Goal: Task Accomplishment & Management: Use online tool/utility

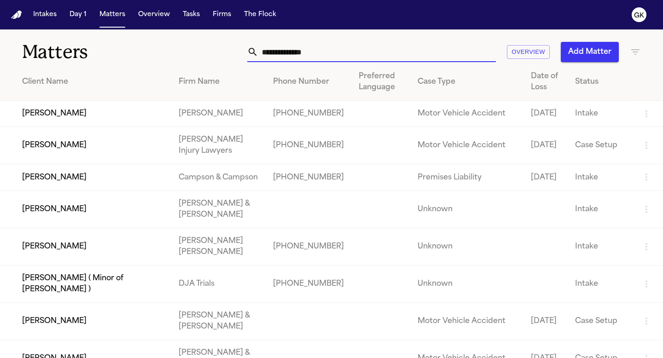
click at [287, 50] on input "text" at bounding box center [377, 52] width 238 height 20
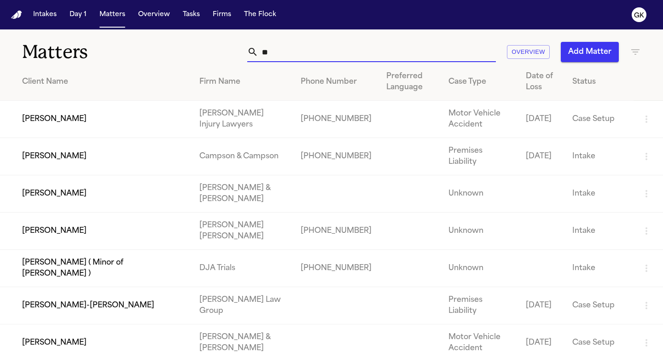
type input "*"
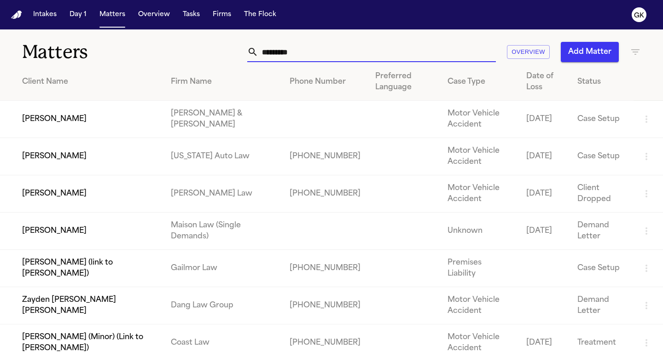
type input "*********"
click at [130, 144] on td "[PERSON_NAME]" at bounding box center [82, 156] width 164 height 37
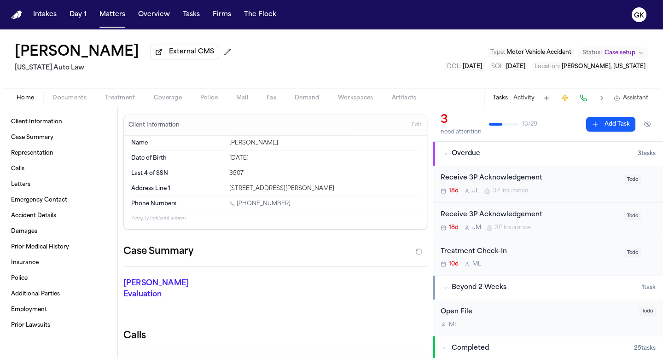
click at [310, 95] on span "Demand" at bounding box center [307, 97] width 25 height 7
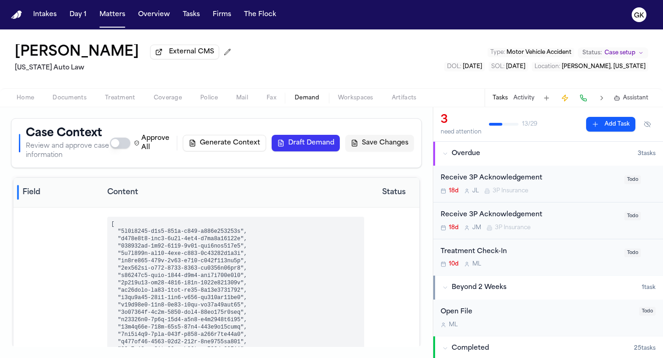
click at [218, 148] on button "Generate Context" at bounding box center [224, 143] width 83 height 17
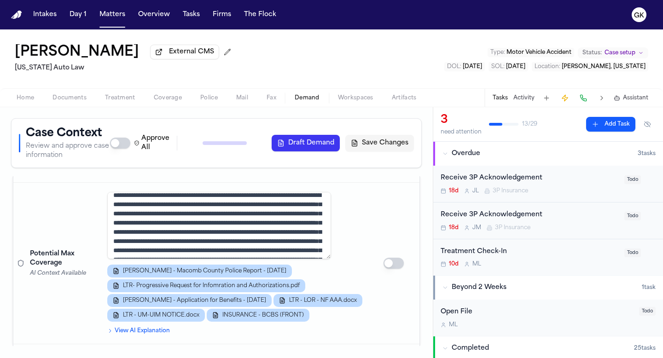
scroll to position [8, 0]
click at [235, 146] on div "Approve All Generate Context Draft Demand Save Changes" at bounding box center [262, 143] width 304 height 18
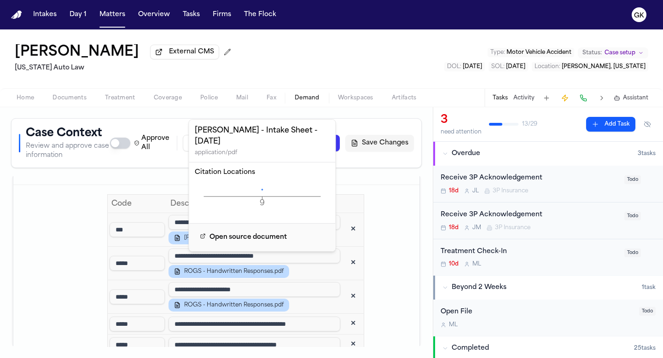
scroll to position [1611, 0]
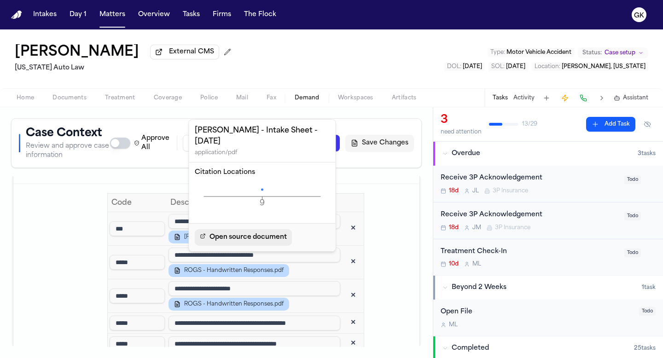
click at [254, 232] on span "Open source document" at bounding box center [248, 237] width 77 height 11
click at [261, 188] on icon at bounding box center [262, 189] width 2 height 2
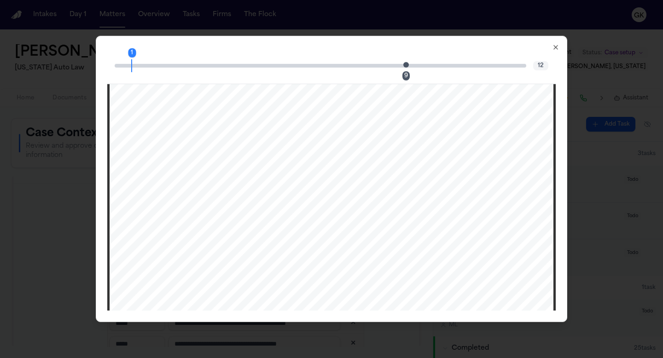
click at [409, 65] on div "9" at bounding box center [409, 65] width 6 height 11
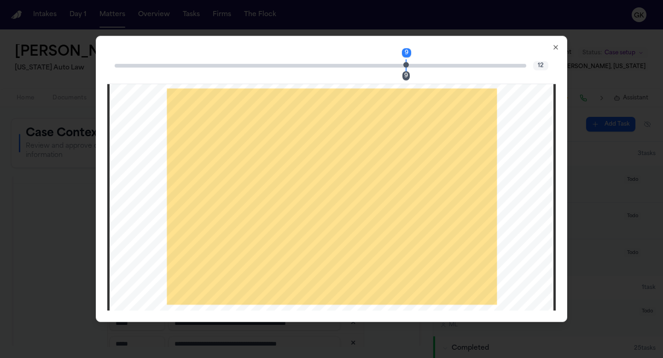
scroll to position [4665, 0]
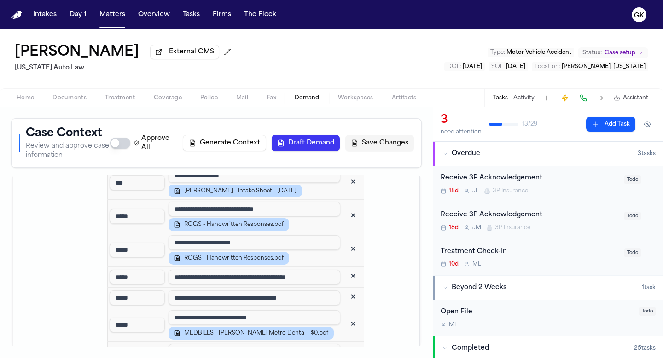
scroll to position [1661, 0]
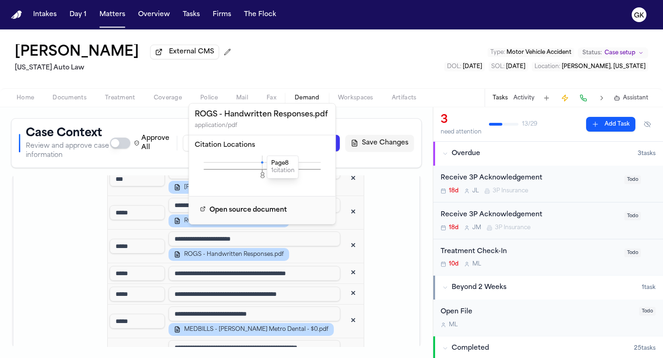
click at [262, 163] on icon at bounding box center [262, 162] width 2 height 2
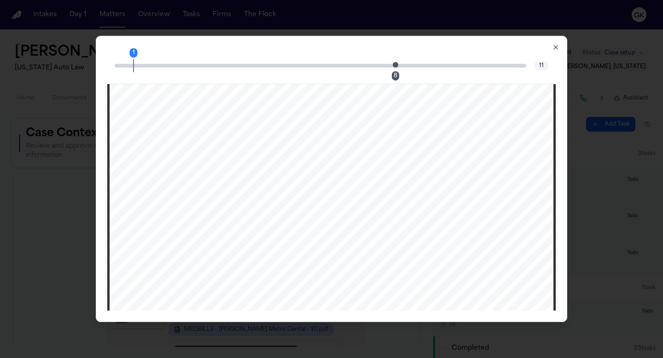
click at [393, 65] on span "Page 8 citation marker - 1 citation" at bounding box center [396, 65] width 6 height 6
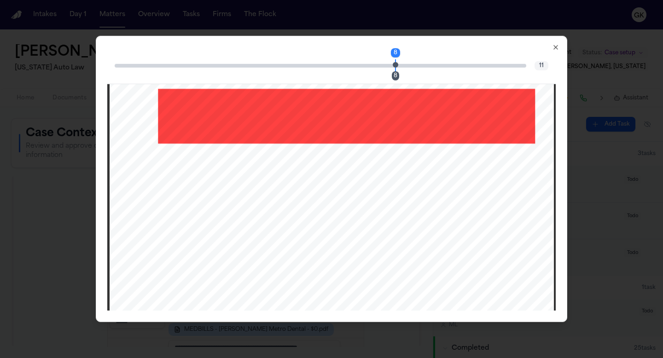
click at [557, 48] on icon "button" at bounding box center [555, 47] width 7 height 7
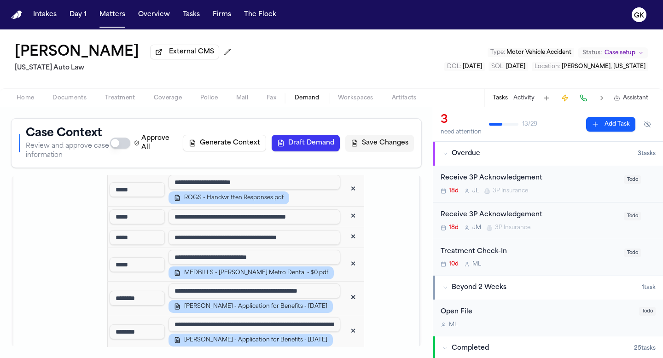
scroll to position [1718, 0]
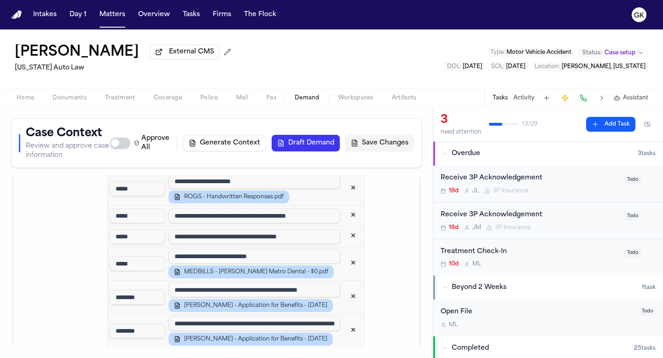
click at [345, 224] on button "✕" at bounding box center [353, 216] width 17 height 17
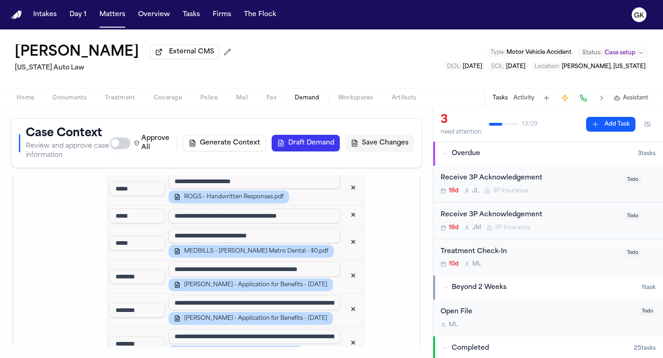
click at [345, 224] on button "✕" at bounding box center [353, 216] width 17 height 17
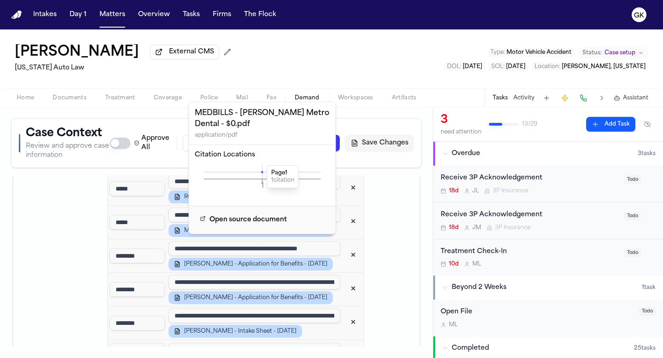
click at [263, 171] on icon at bounding box center [262, 172] width 2 height 2
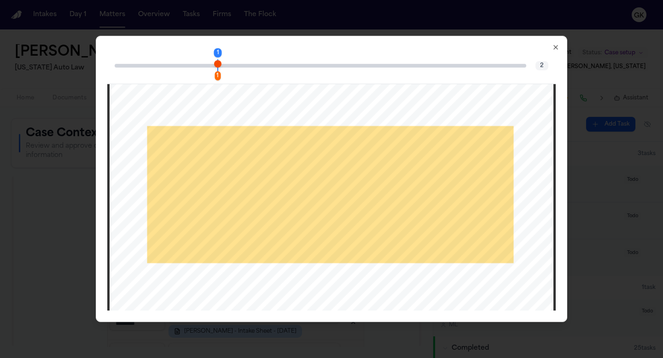
scroll to position [248, 0]
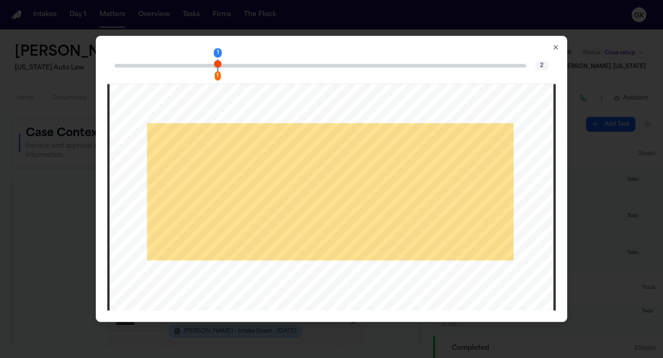
click at [556, 49] on icon "button" at bounding box center [555, 47] width 7 height 7
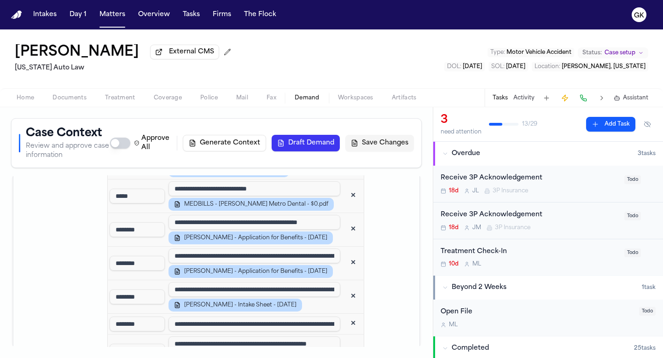
scroll to position [1749, 0]
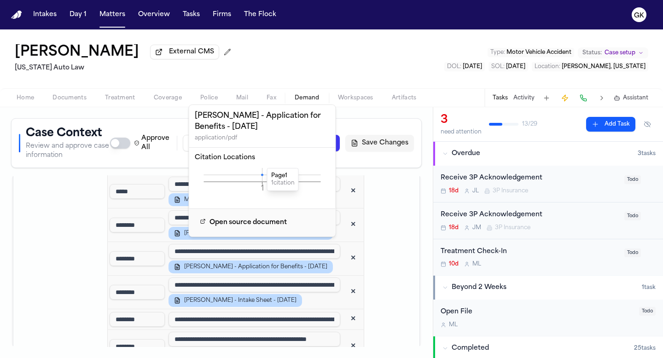
click at [262, 174] on icon at bounding box center [262, 175] width 2 height 2
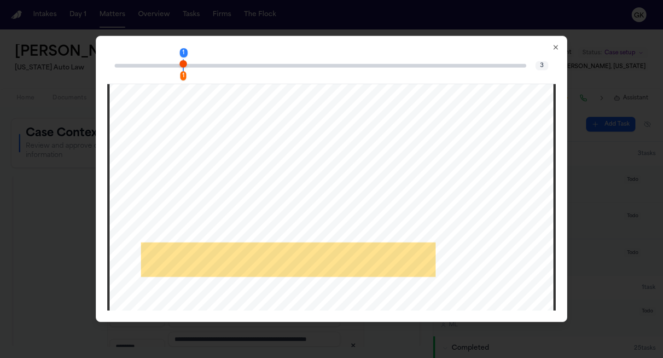
scroll to position [342, 0]
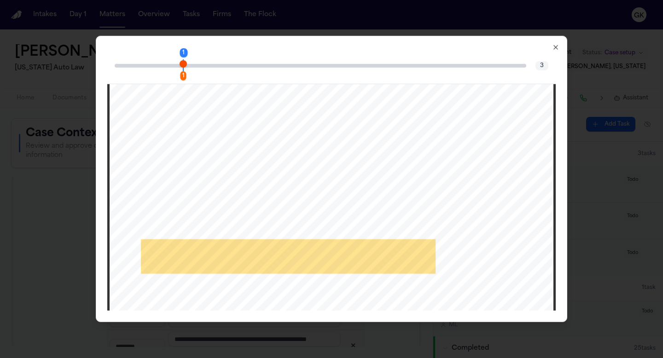
click at [554, 48] on icon "button" at bounding box center [555, 47] width 7 height 7
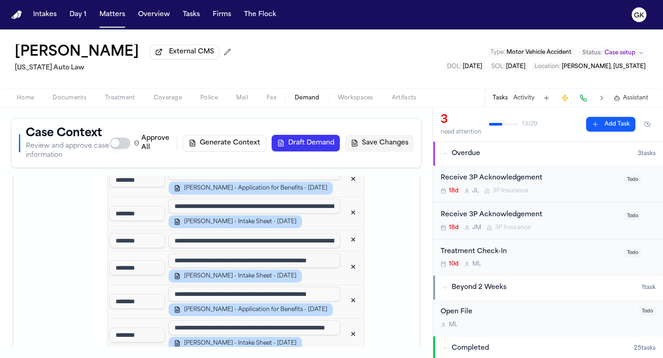
scroll to position [1829, 0]
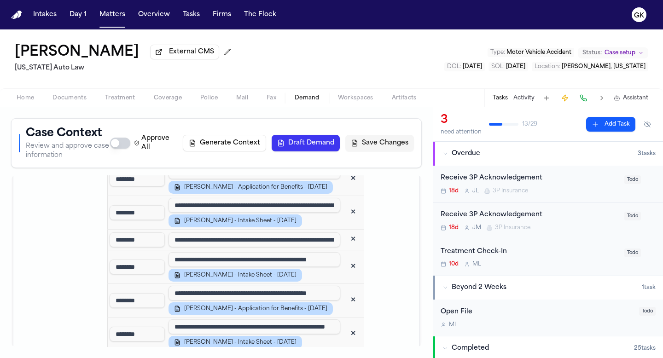
click at [150, 247] on input "********" at bounding box center [137, 240] width 55 height 15
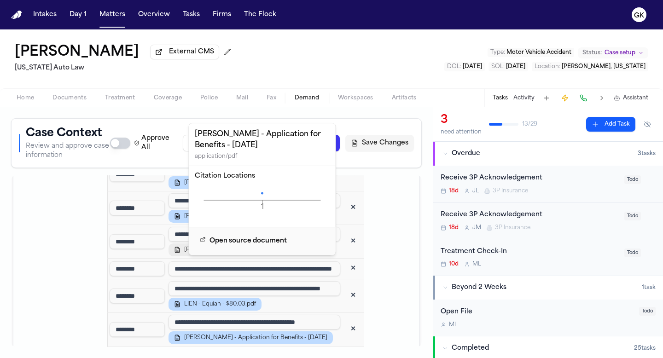
scroll to position [2106, 0]
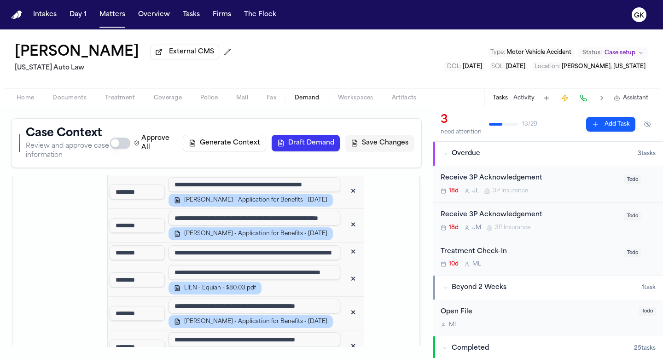
click at [374, 270] on td at bounding box center [394, 125] width 52 height 871
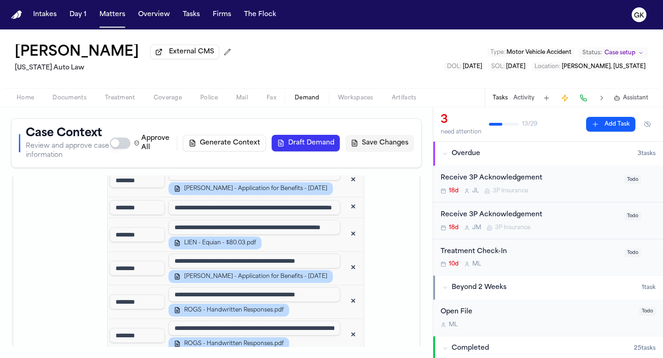
scroll to position [2154, 0]
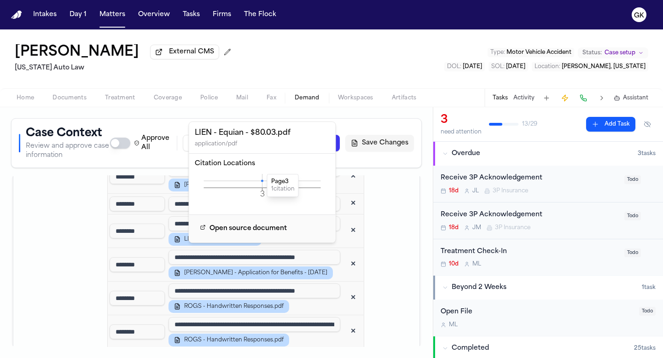
click at [262, 181] on icon at bounding box center [262, 181] width 2 height 2
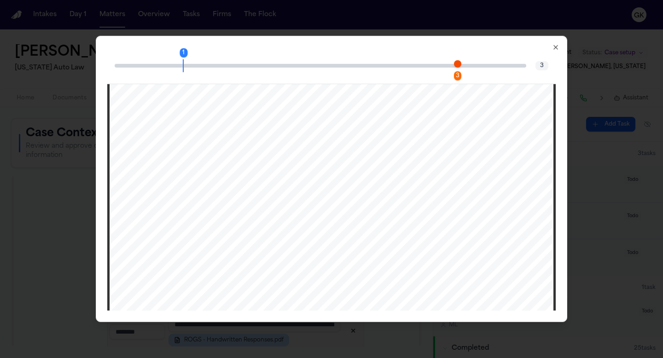
click at [459, 64] on span "Page 3 citation marker - 1 citation" at bounding box center [457, 63] width 7 height 7
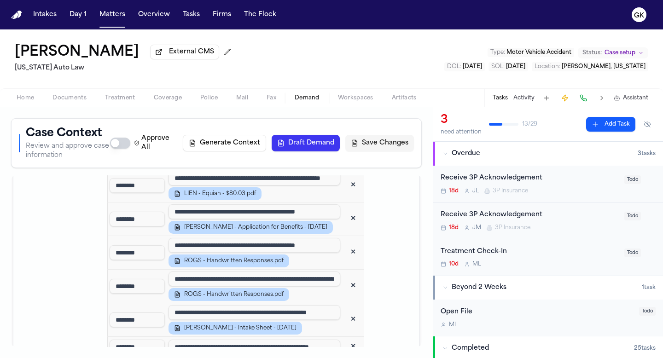
scroll to position [2209, 0]
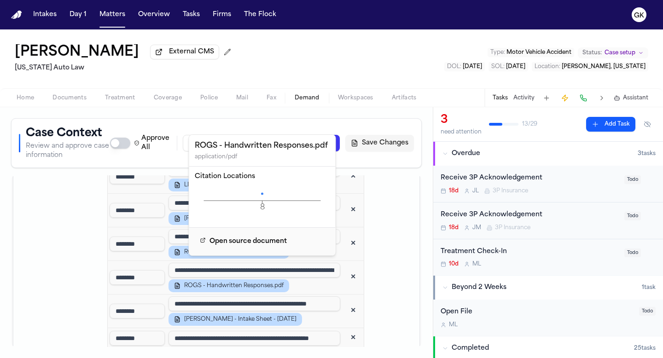
click at [262, 195] on icon at bounding box center [262, 194] width 2 height 2
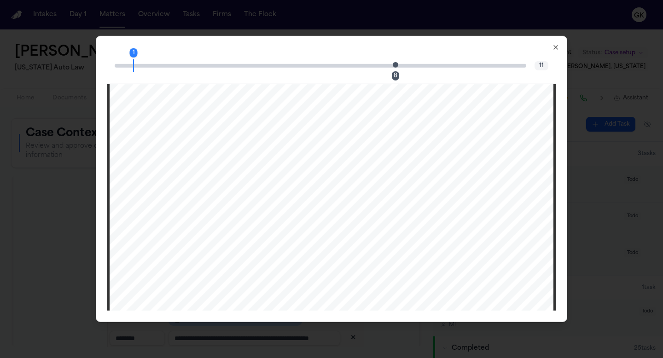
click at [395, 66] on span "Page 8 citation marker - 1 citation" at bounding box center [396, 65] width 6 height 6
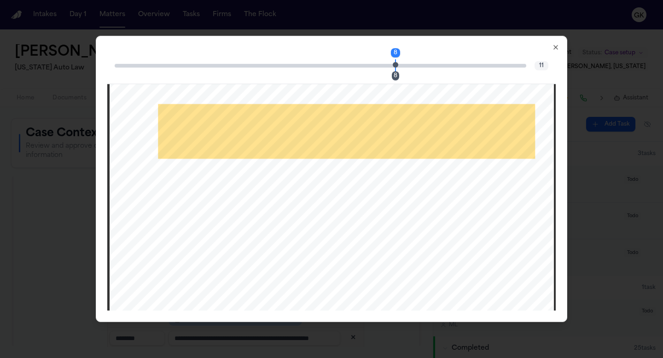
scroll to position [4182, 0]
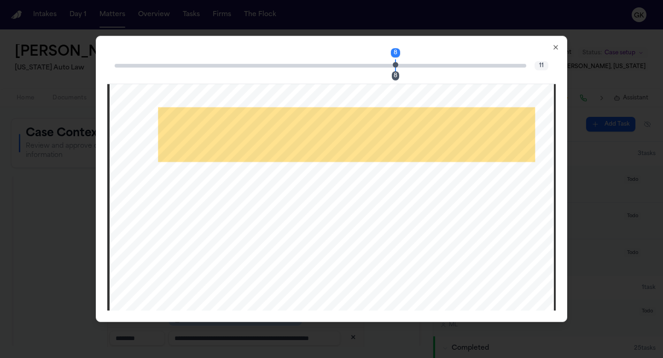
click at [555, 46] on icon "button" at bounding box center [556, 48] width 4 height 4
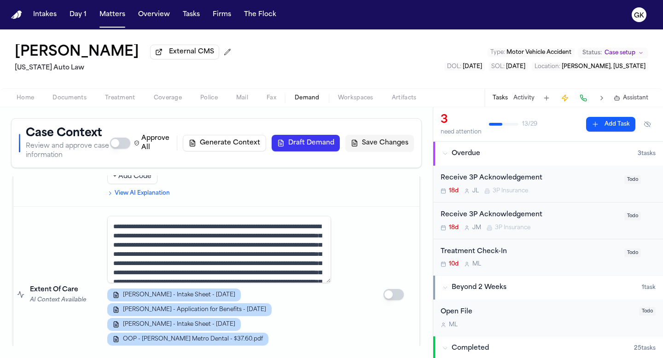
scroll to position [2459, 0]
click at [313, 280] on textarea at bounding box center [219, 249] width 224 height 67
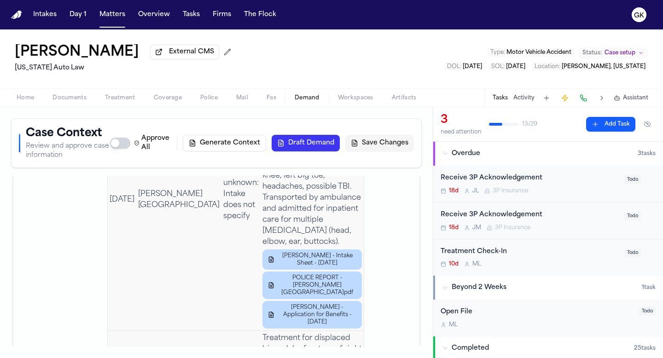
scroll to position [3187, 0]
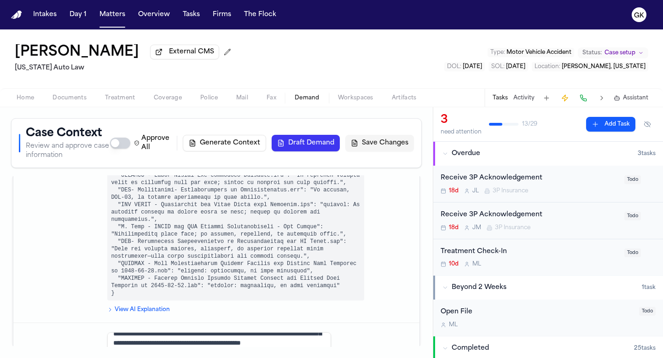
scroll to position [4891, 0]
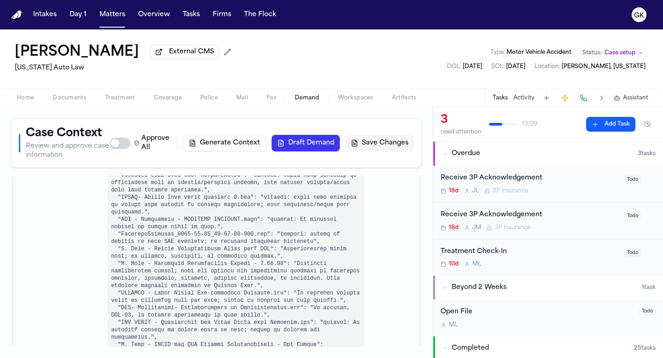
click at [295, 149] on button "Draft Demand" at bounding box center [306, 143] width 68 height 17
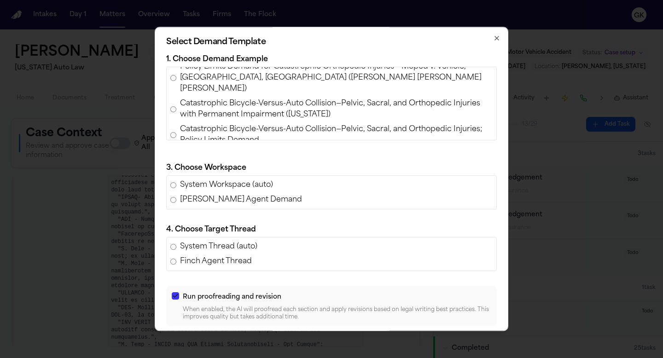
scroll to position [333, 0]
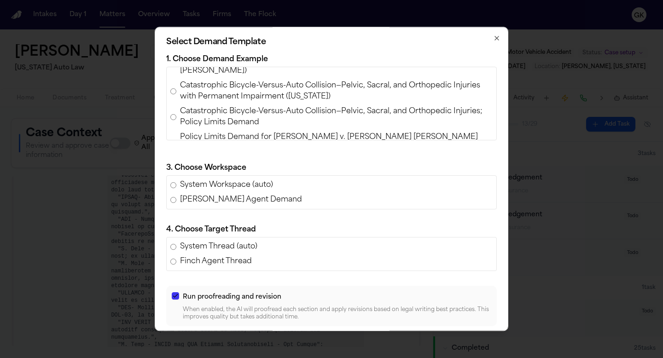
click at [254, 132] on span "Policy Limits Demand for [PERSON_NAME] v. [PERSON_NAME] [PERSON_NAME] (AAA Insu…" at bounding box center [336, 143] width 313 height 22
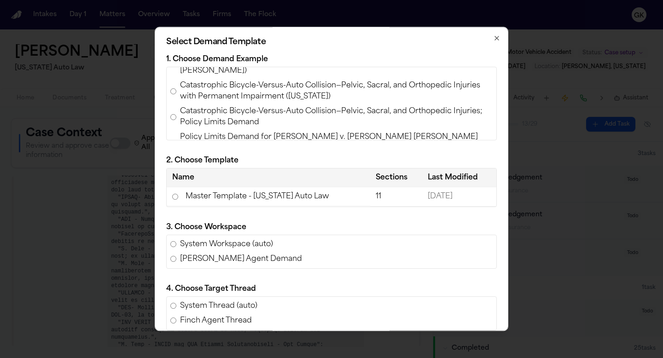
click at [247, 196] on td "Master Template - [US_STATE] Auto Law" at bounding box center [269, 196] width 204 height 19
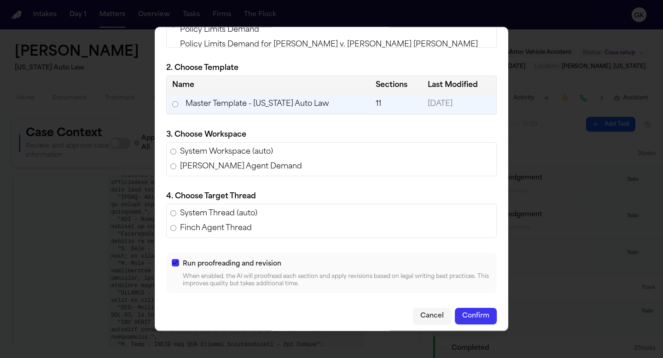
scroll to position [97, 0]
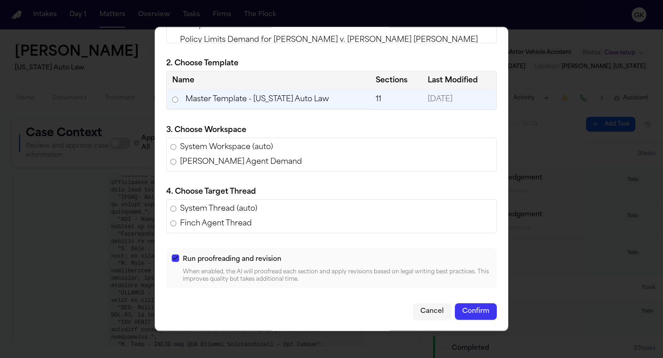
click at [487, 316] on button "Confirm" at bounding box center [476, 312] width 42 height 17
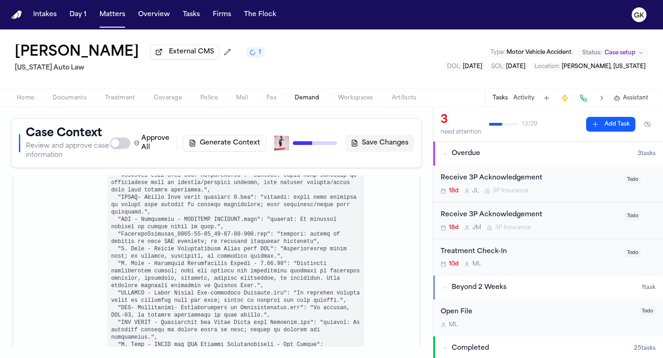
click at [390, 49] on div "[PERSON_NAME] External CMS 1 [US_STATE] Auto Law Type : Motor Vehicle Accident …" at bounding box center [331, 58] width 663 height 59
